Goal: Information Seeking & Learning: Learn about a topic

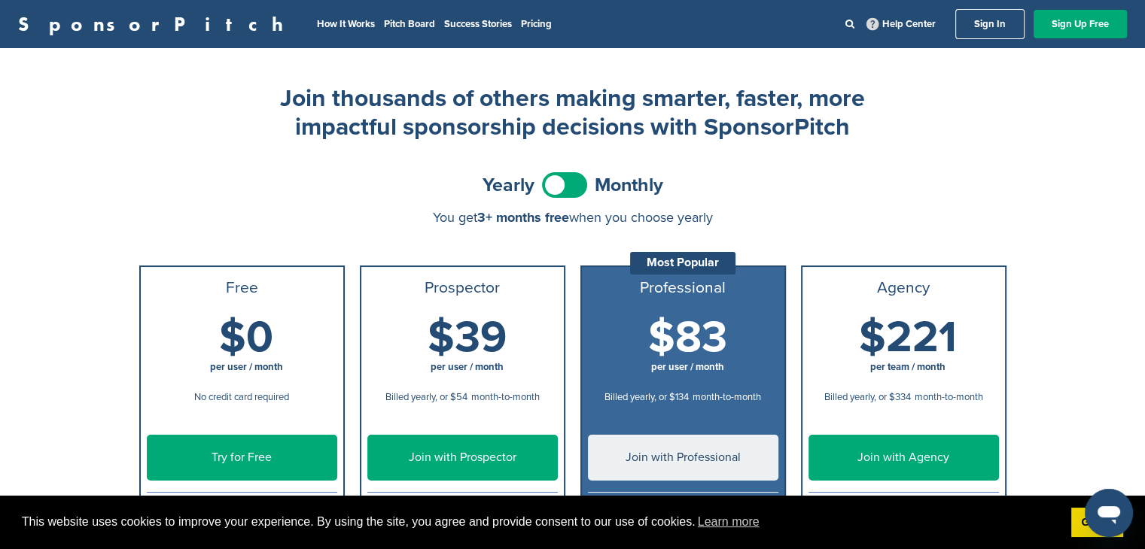
drag, startPoint x: 32, startPoint y: 0, endPoint x: 369, endPoint y: 202, distance: 393.3
click at [369, 202] on div "Yearly Monthly You get 3+ months free when you choose yearly You get 3+ months …" at bounding box center [572, 197] width 867 height 56
click at [384, 23] on link "Pitch Board" at bounding box center [409, 24] width 51 height 12
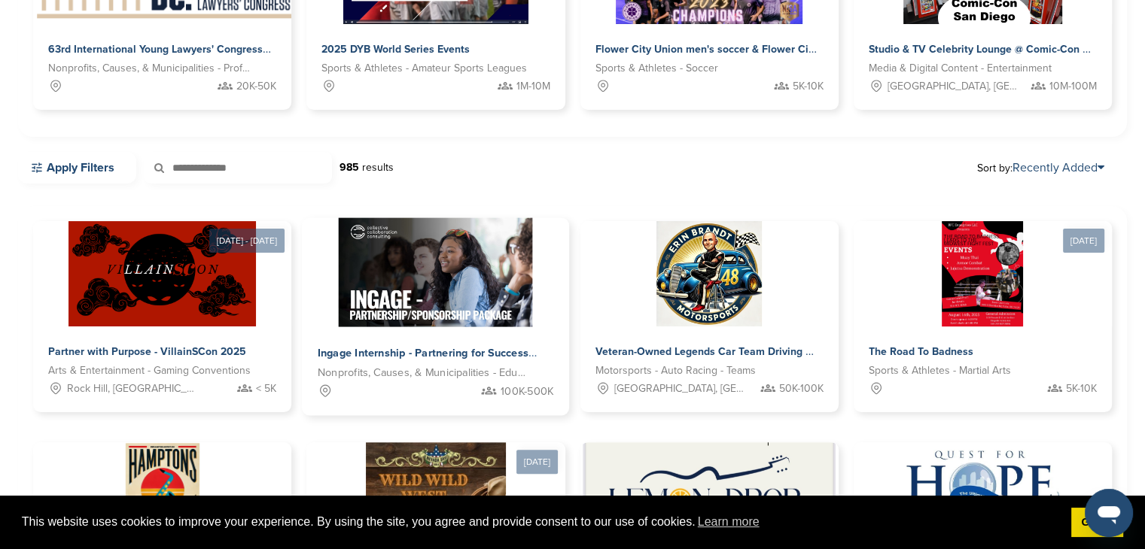
scroll to position [301, 0]
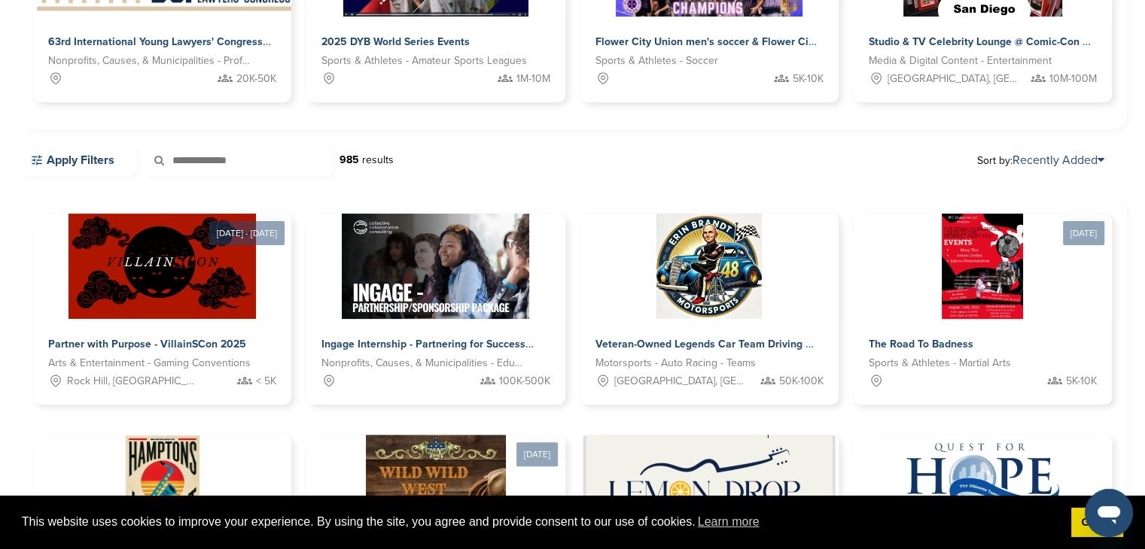
click at [202, 155] on input "text" at bounding box center [238, 160] width 188 height 32
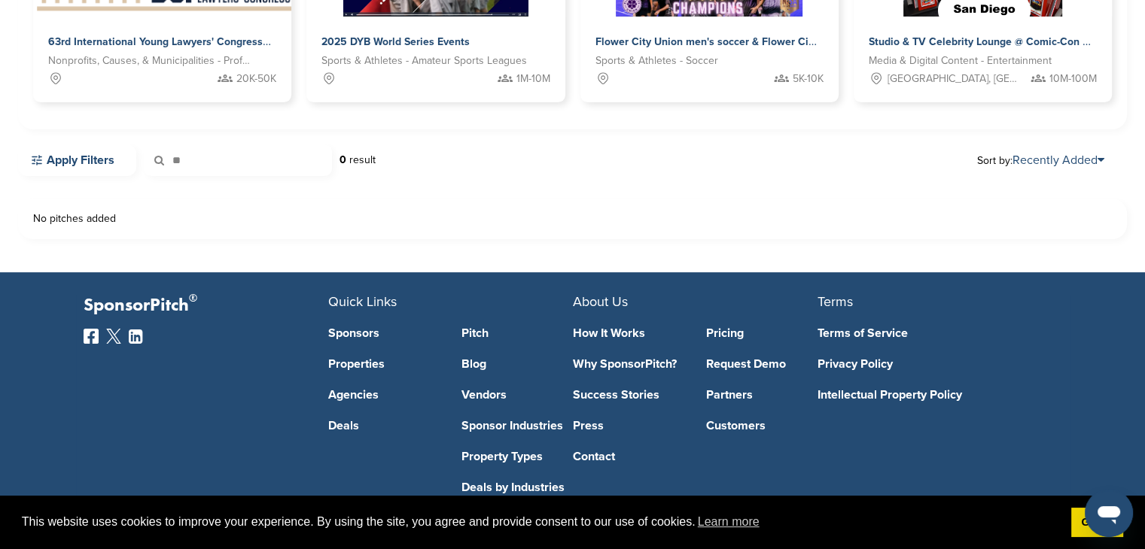
type input "*"
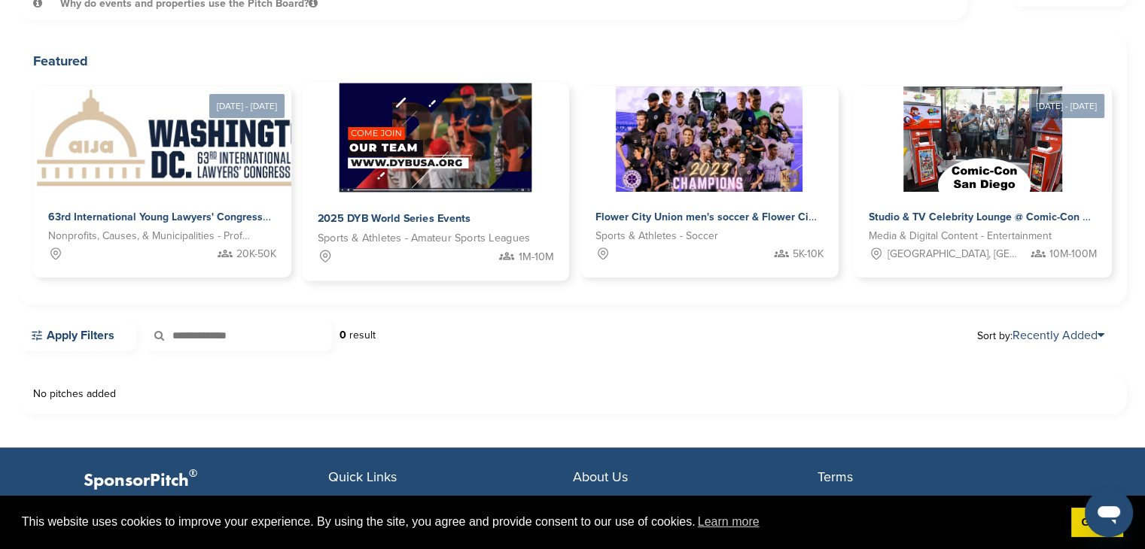
scroll to position [226, 0]
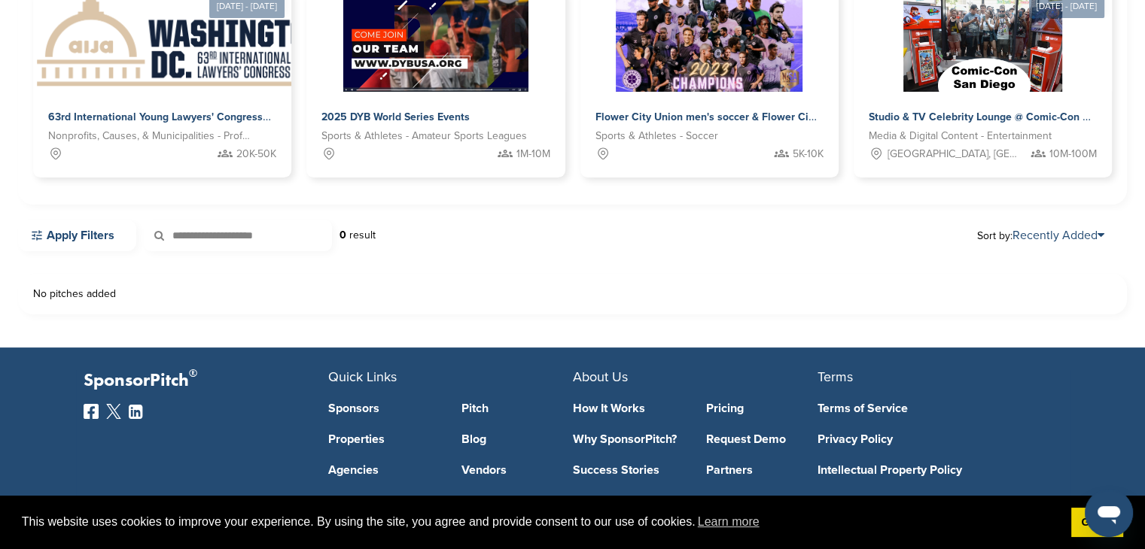
type input "**********"
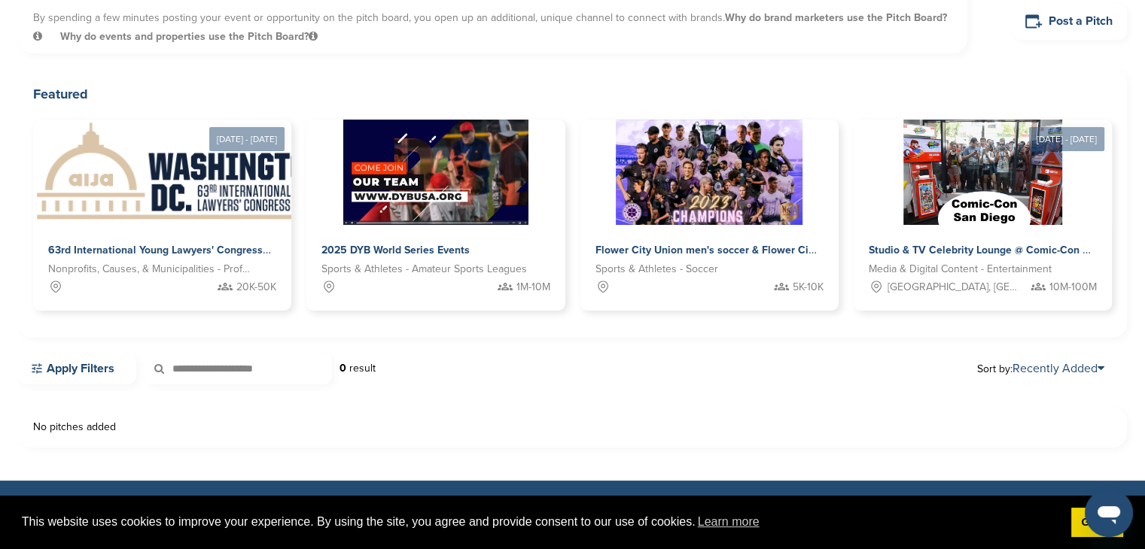
scroll to position [75, 0]
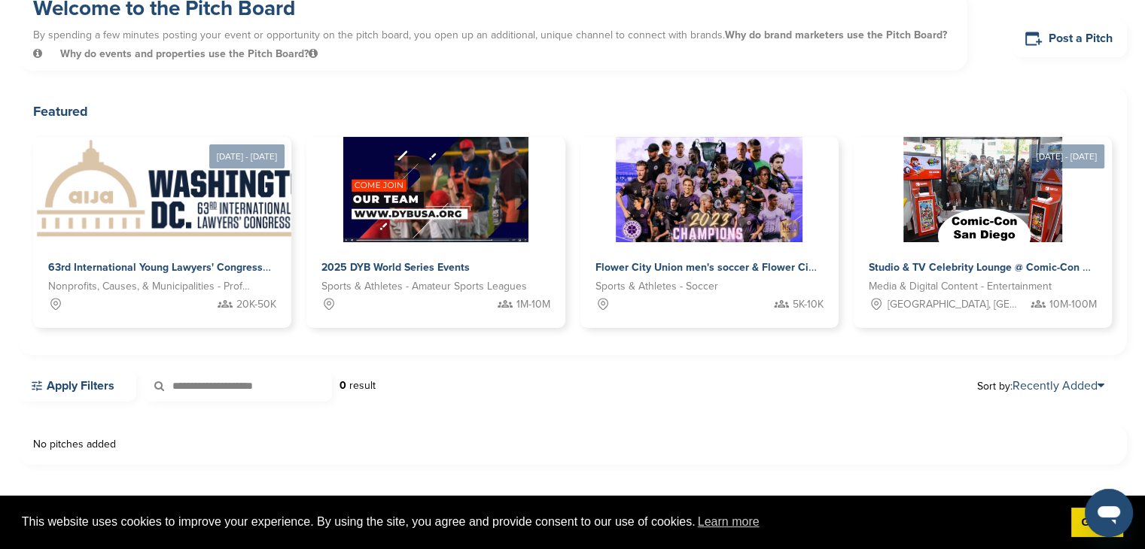
drag, startPoint x: 272, startPoint y: 390, endPoint x: 135, endPoint y: 376, distance: 137.6
click at [135, 376] on div "**********" at bounding box center [196, 386] width 357 height 32
click at [536, 458] on div "No pitches added" at bounding box center [572, 444] width 1109 height 41
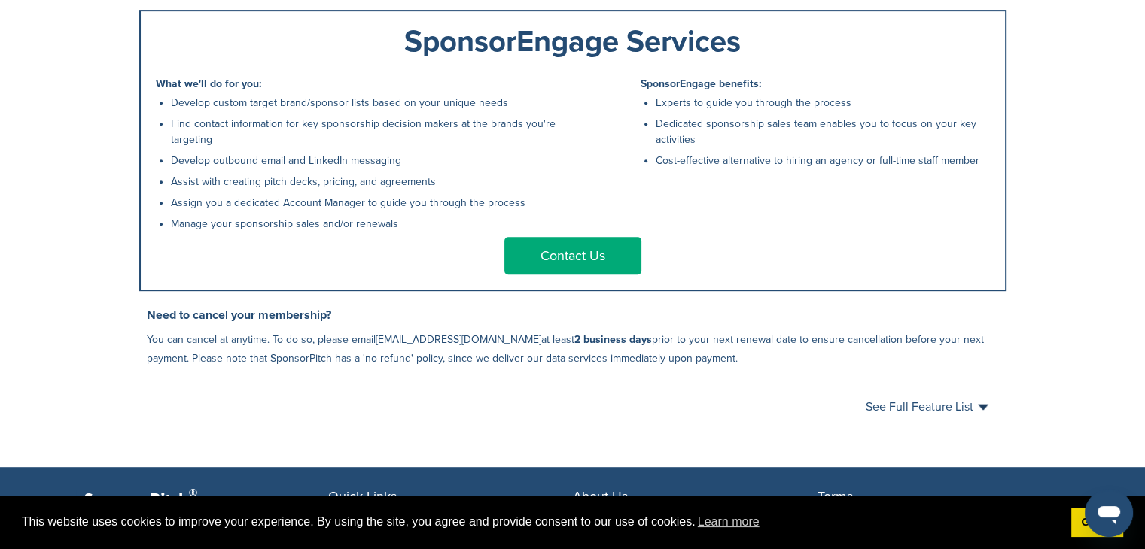
scroll to position [753, 0]
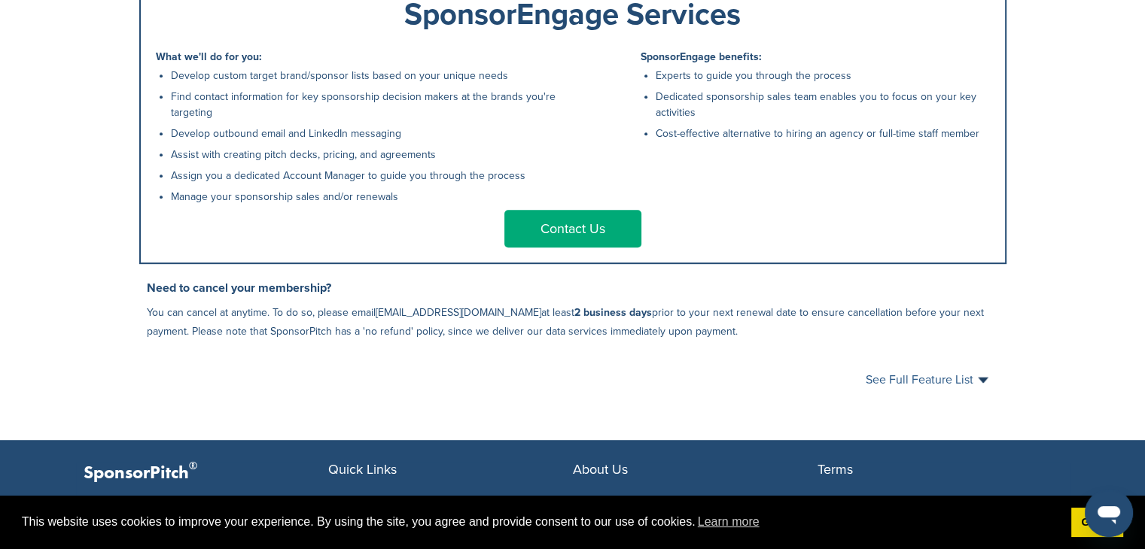
click at [987, 383] on span "See Full Feature List" at bounding box center [926, 380] width 123 height 12
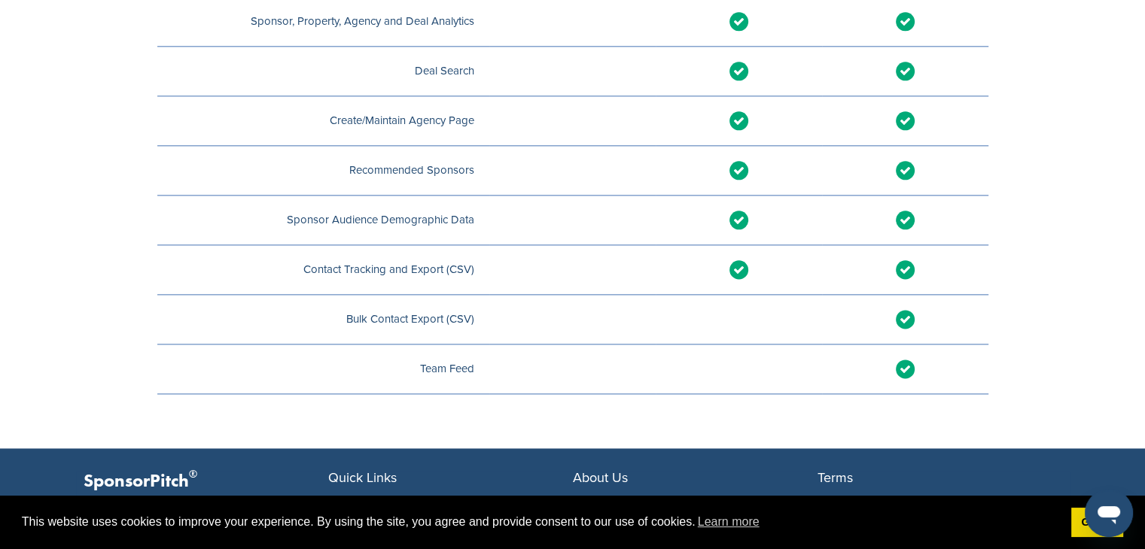
scroll to position [2107, 0]
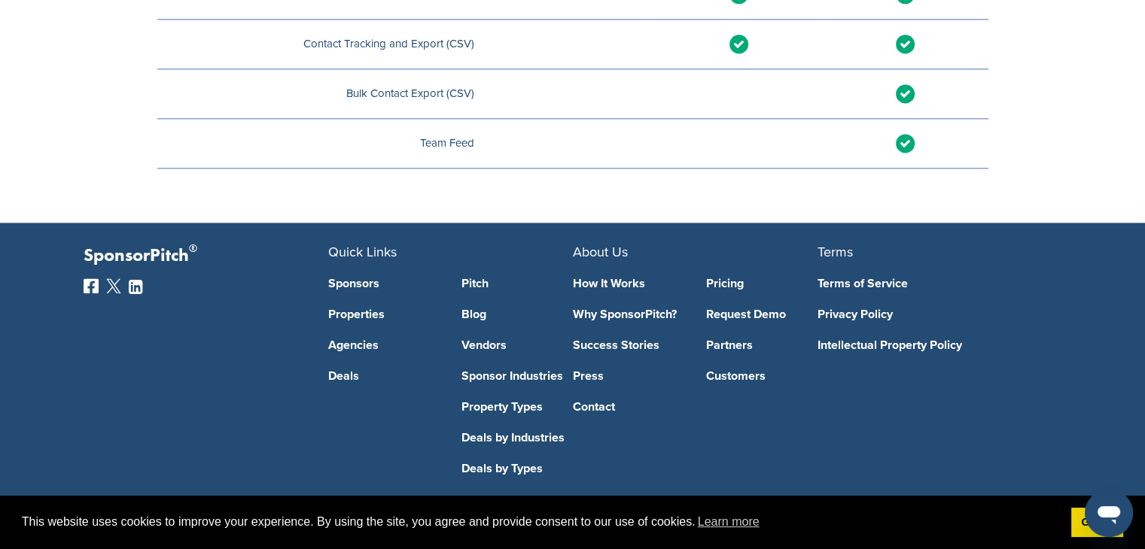
click at [481, 281] on link "Pitch" at bounding box center [516, 284] width 111 height 12
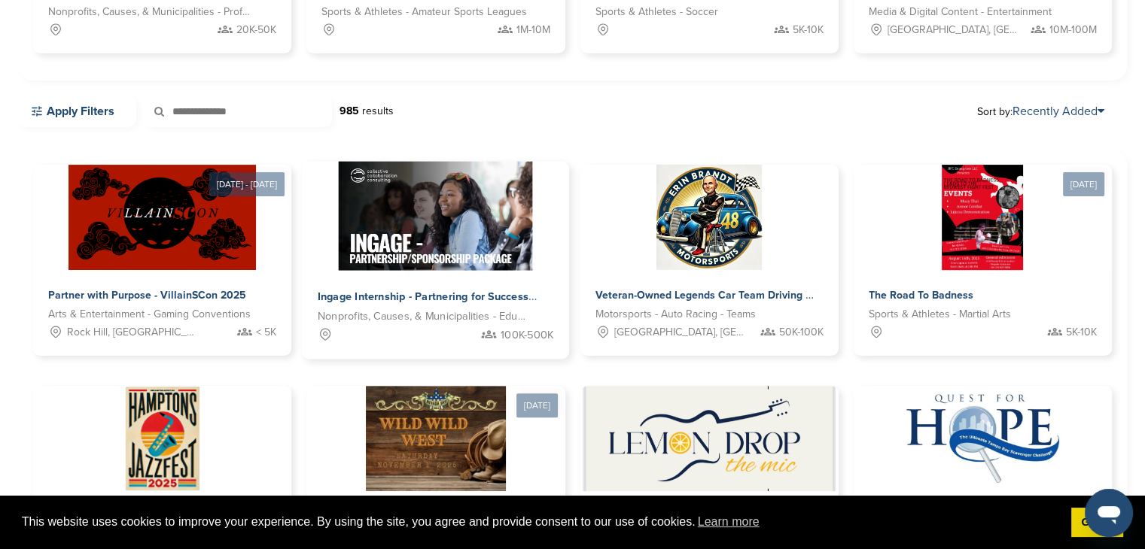
scroll to position [376, 0]
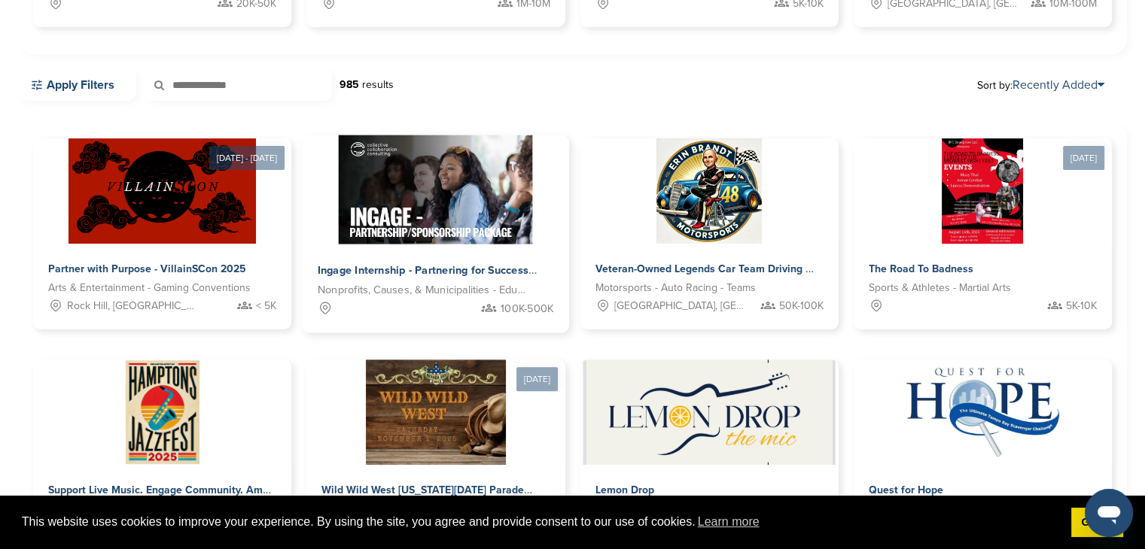
click at [444, 193] on img at bounding box center [436, 189] width 194 height 109
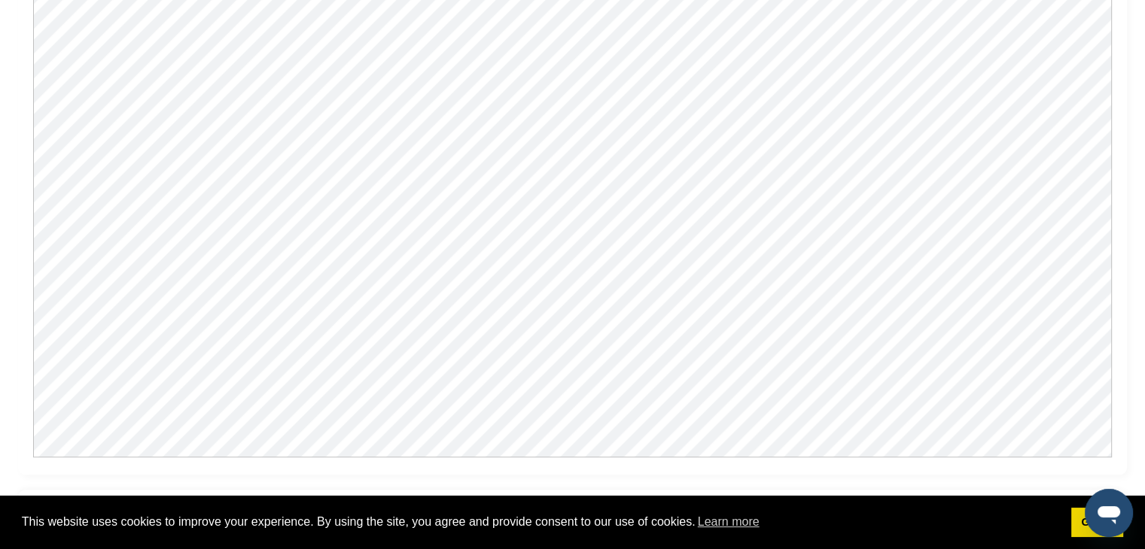
scroll to position [1279, 0]
